Goal: Task Accomplishment & Management: Manage account settings

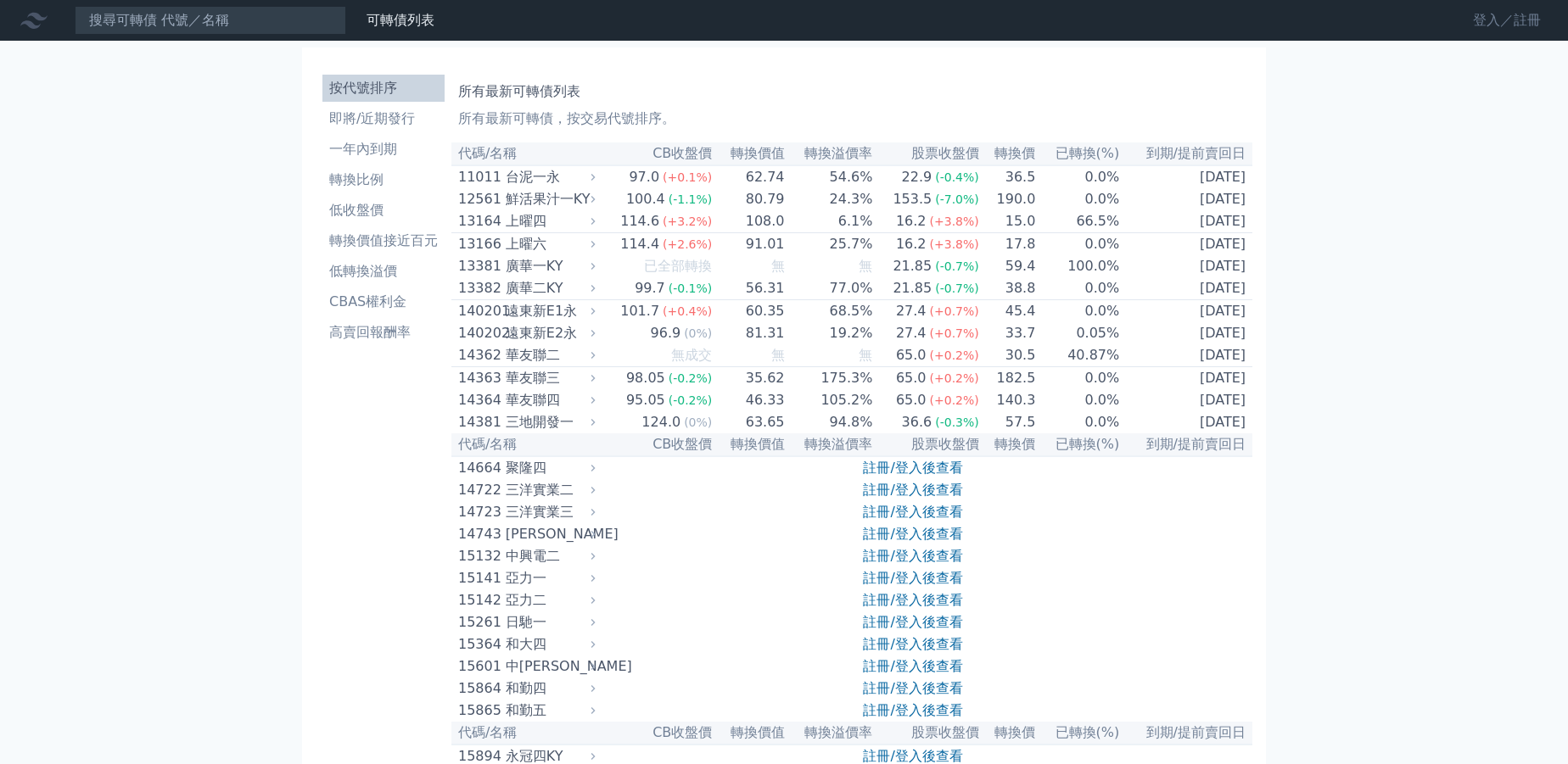
click at [1531, 9] on link "登入／註冊" at bounding box center [1507, 20] width 95 height 27
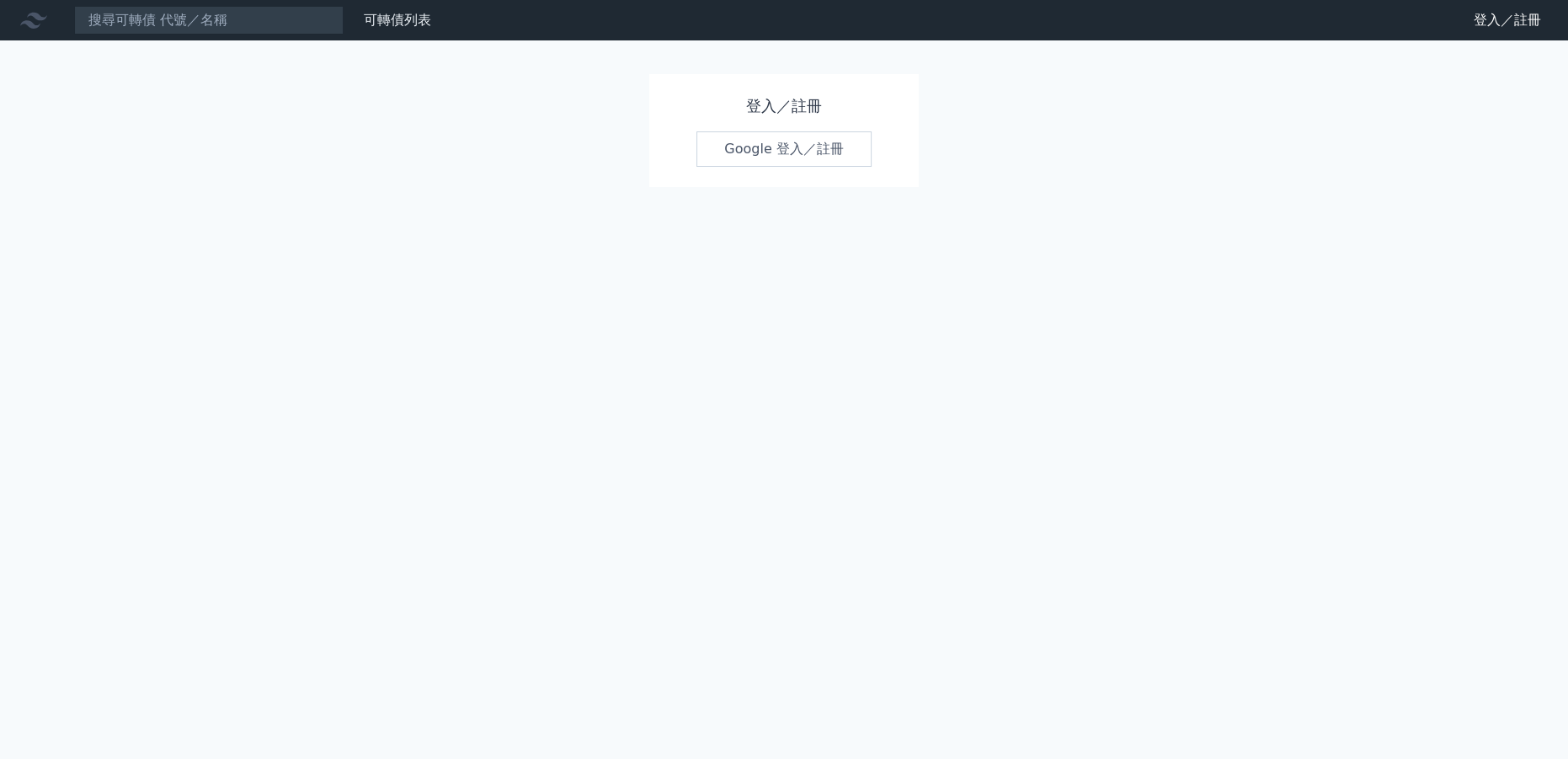
click at [819, 146] on link "Google 登入／註冊" at bounding box center [784, 149] width 175 height 36
